Goal: Check status: Check status

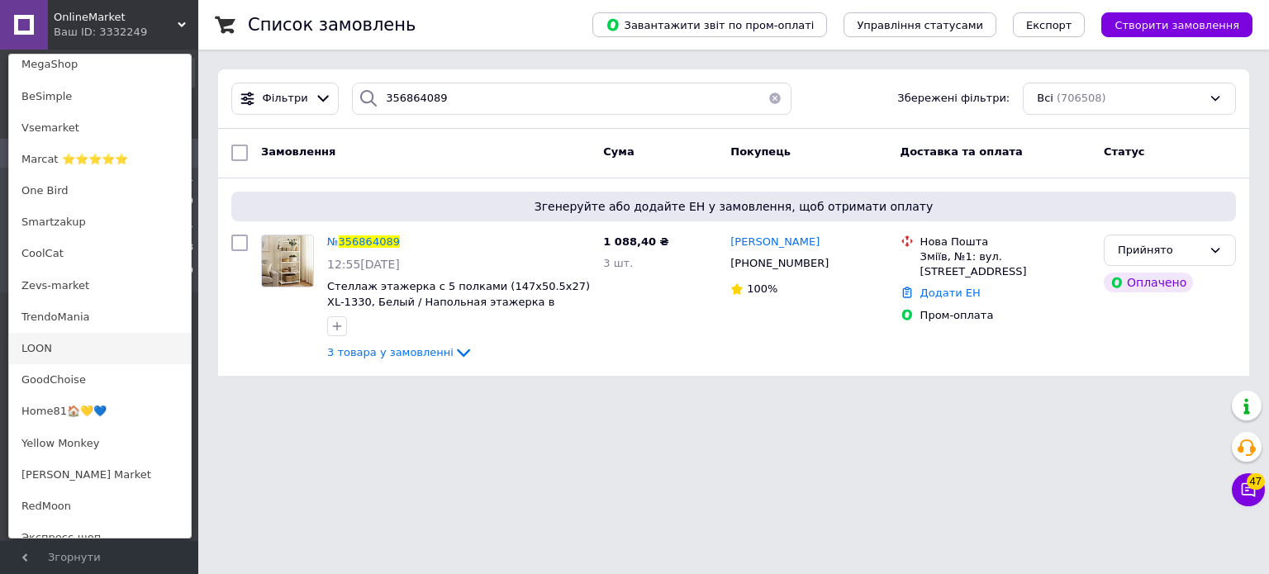
scroll to position [743, 0]
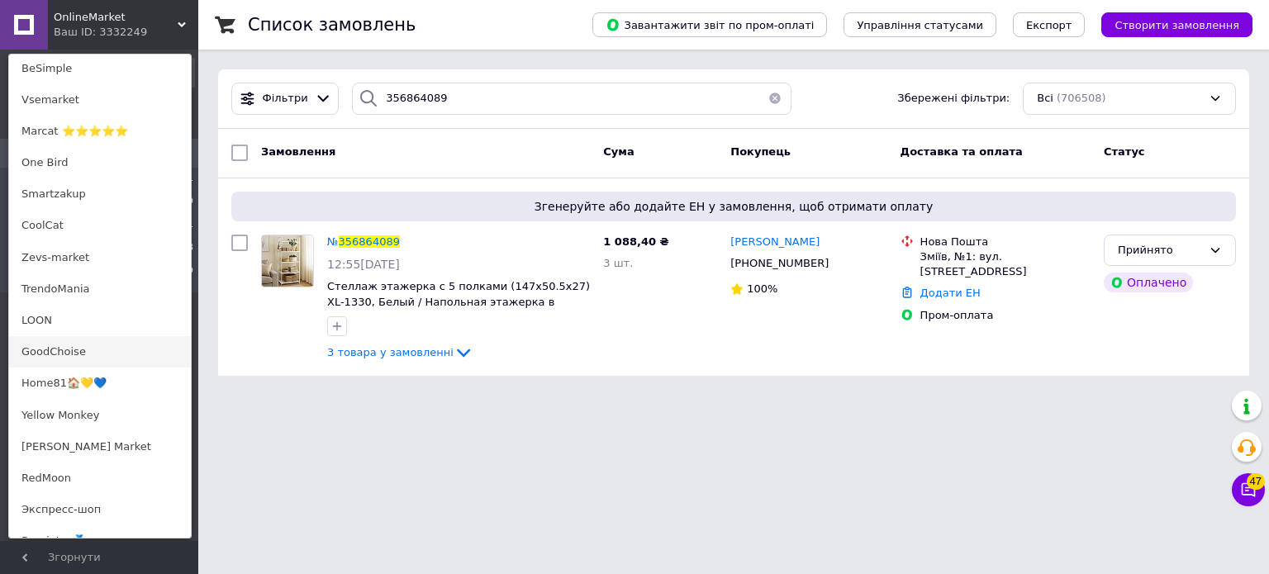
click at [81, 360] on link "GoodChoise" at bounding box center [100, 351] width 182 height 31
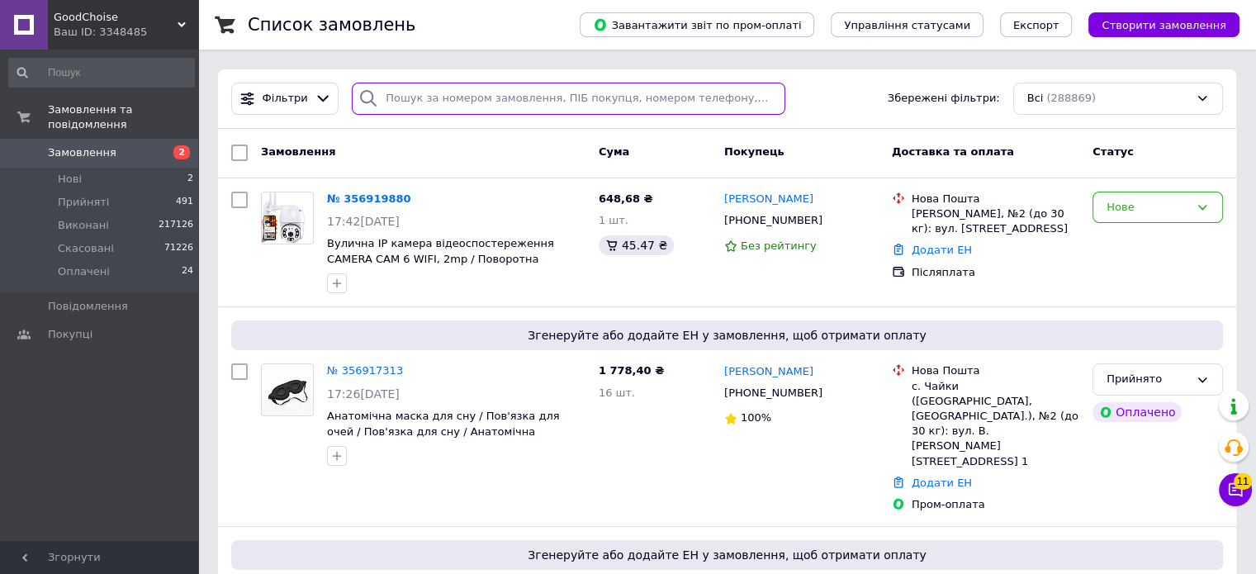
paste input "356907359"
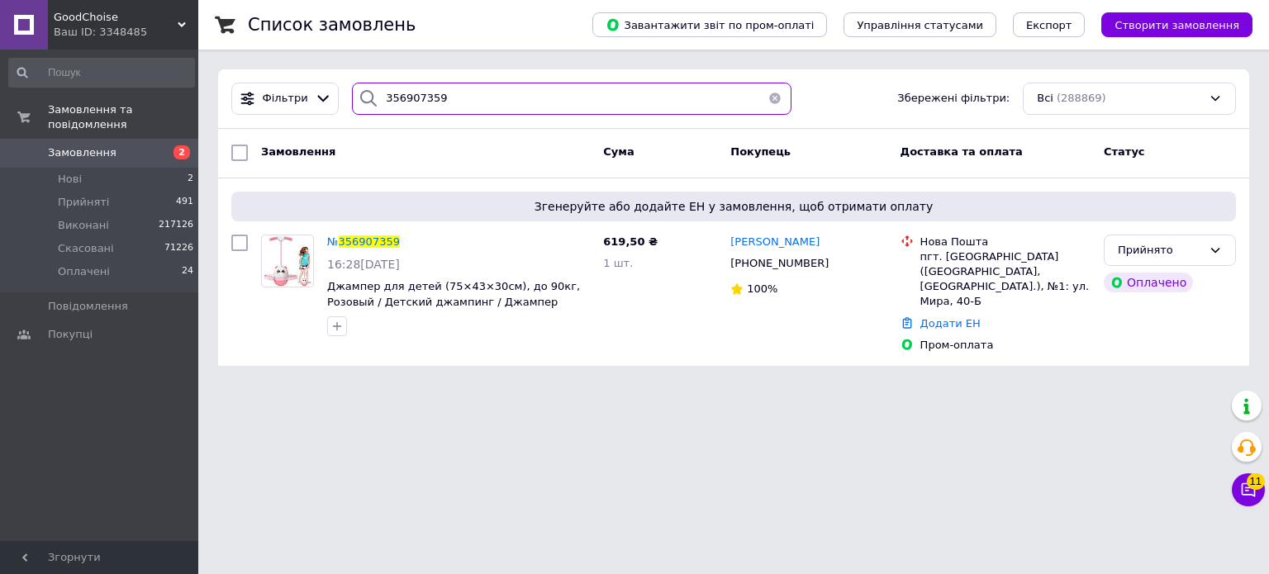
type input "356907359"
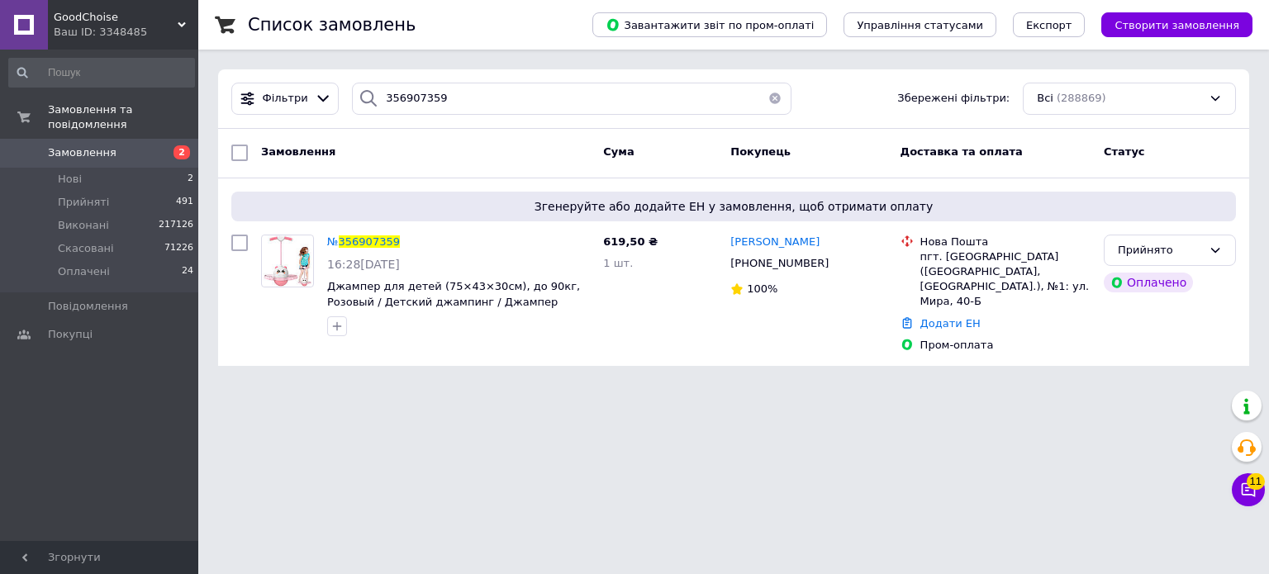
click at [158, 52] on div "Замовлення та повідомлення Замовлення 2 Нові 2 Прийняті 491 Виконані 217126 Ска…" at bounding box center [101, 298] width 203 height 496
click at [153, 35] on div "Ваш ID: 3348485" at bounding box center [126, 32] width 145 height 15
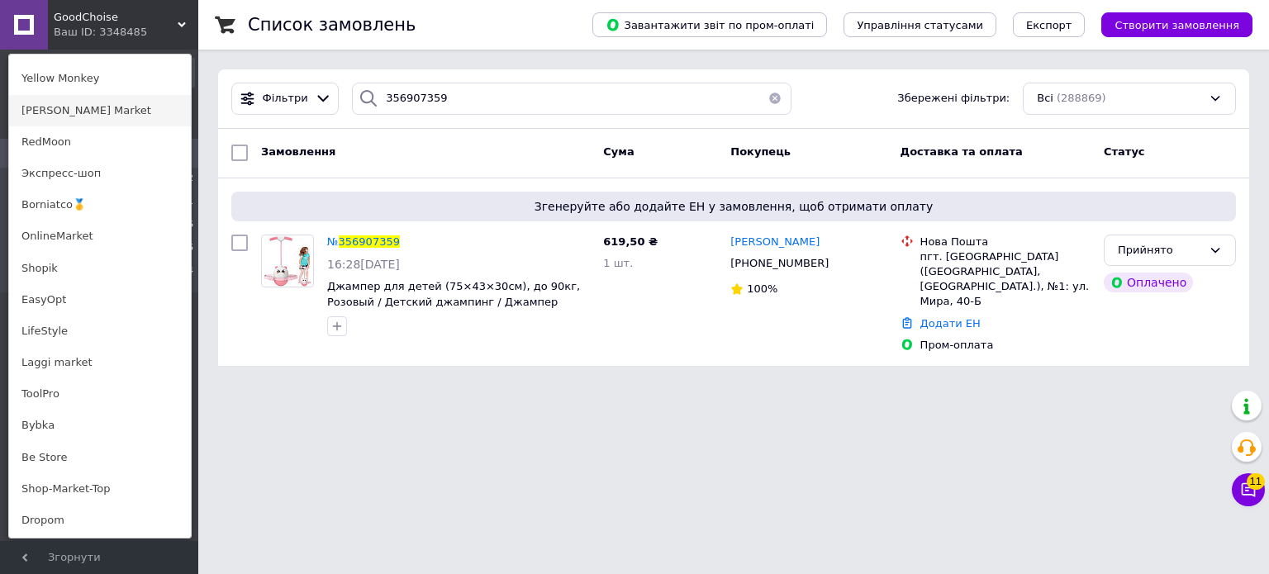
scroll to position [1074, 0]
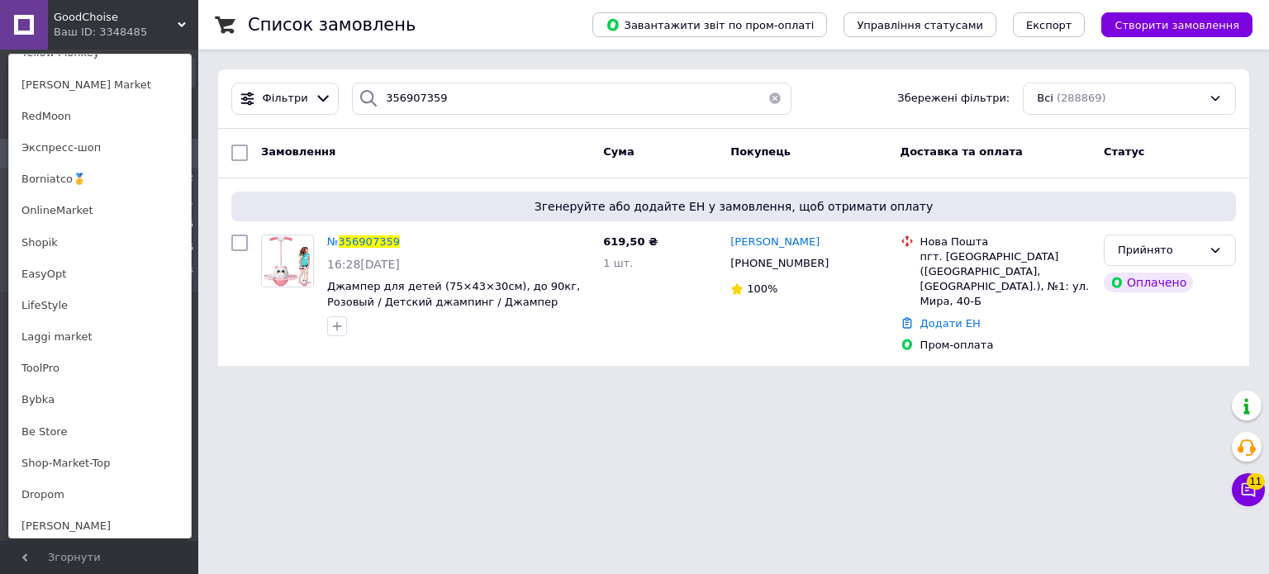
click at [73, 211] on link "OnlineMarket" at bounding box center [100, 210] width 182 height 31
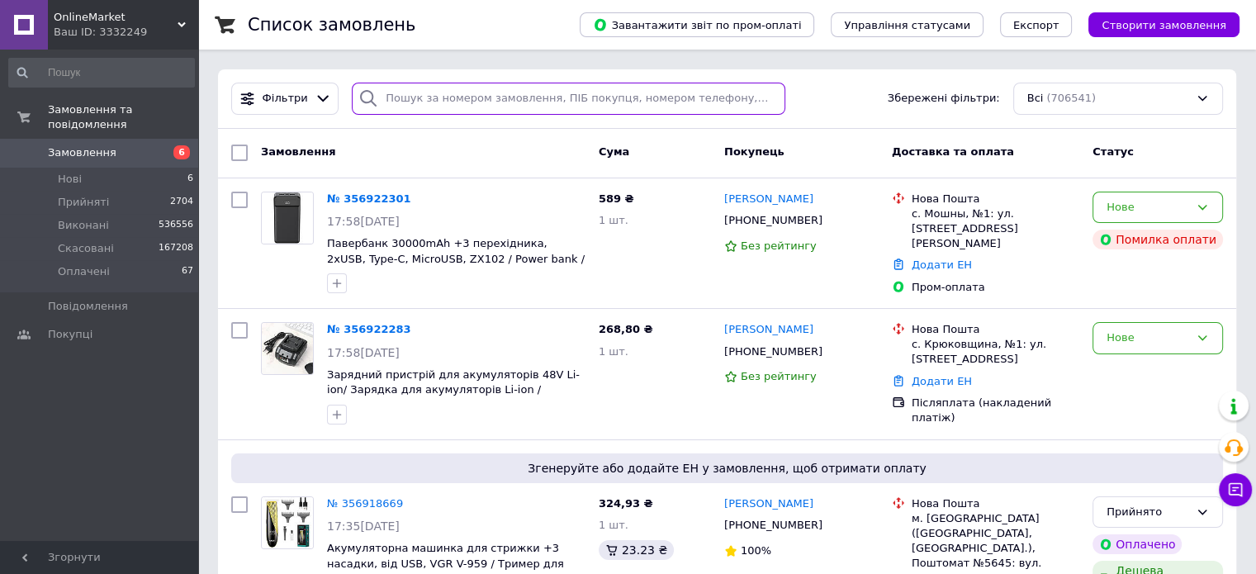
click at [436, 92] on input "search" at bounding box center [569, 99] width 434 height 32
paste input "356905204"
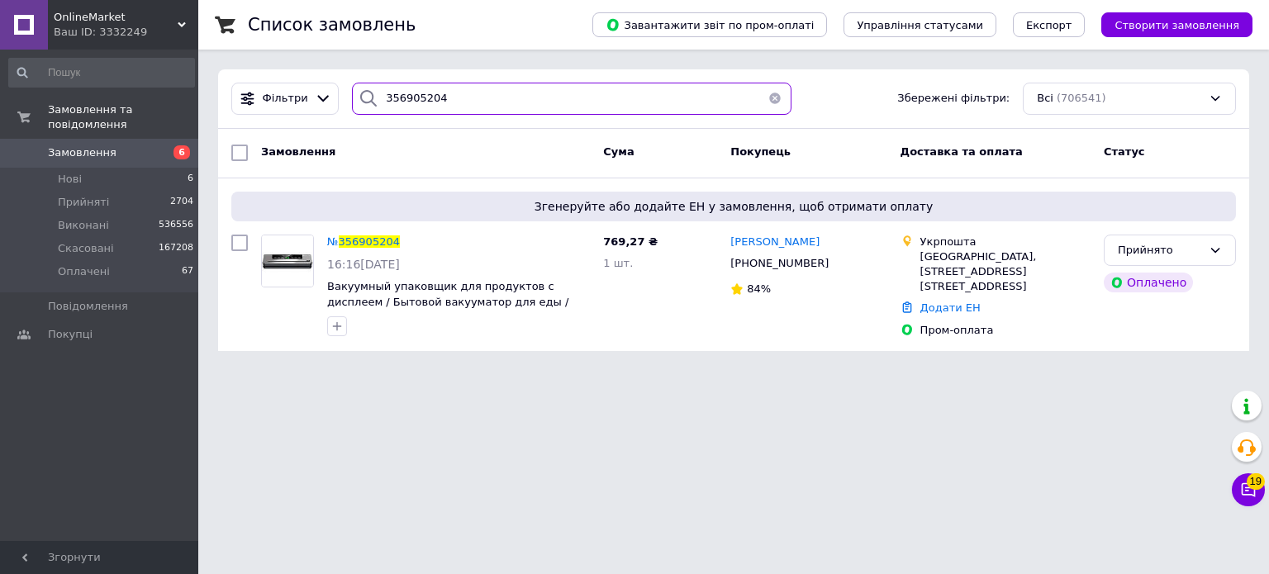
type input "356905204"
